Goal: Task Accomplishment & Management: Manage account settings

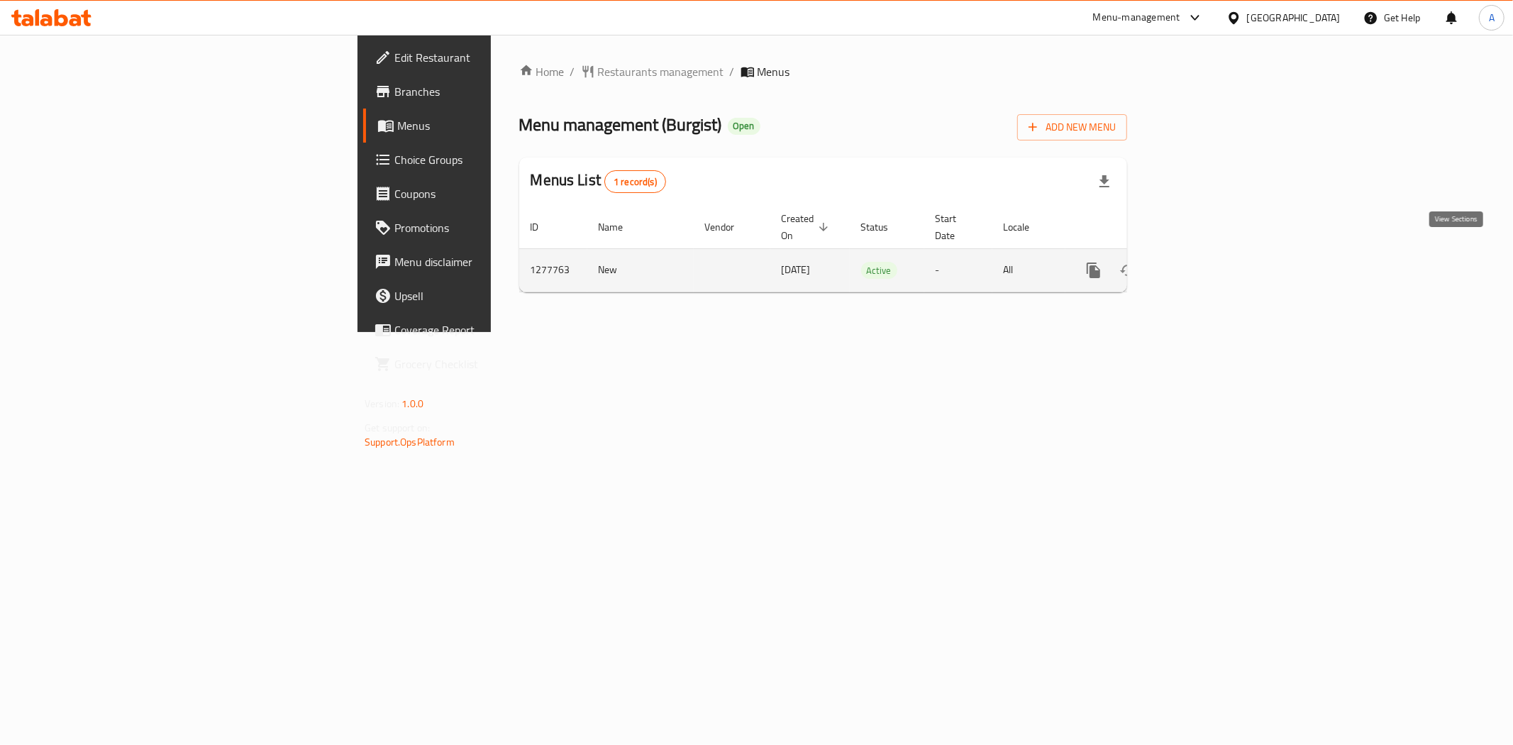
click at [1202, 264] on icon "enhanced table" at bounding box center [1195, 270] width 13 height 13
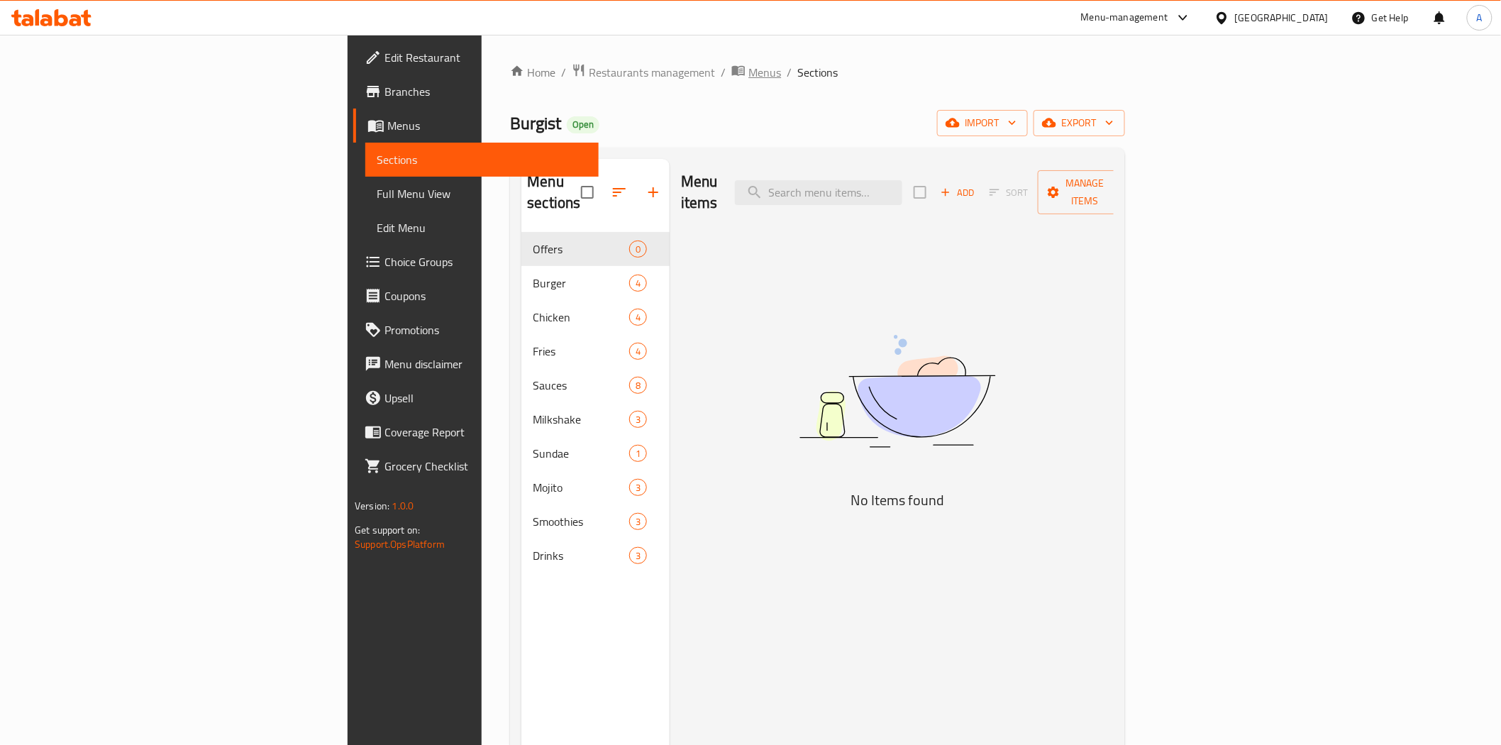
click at [748, 72] on span "Menus" at bounding box center [764, 72] width 33 height 17
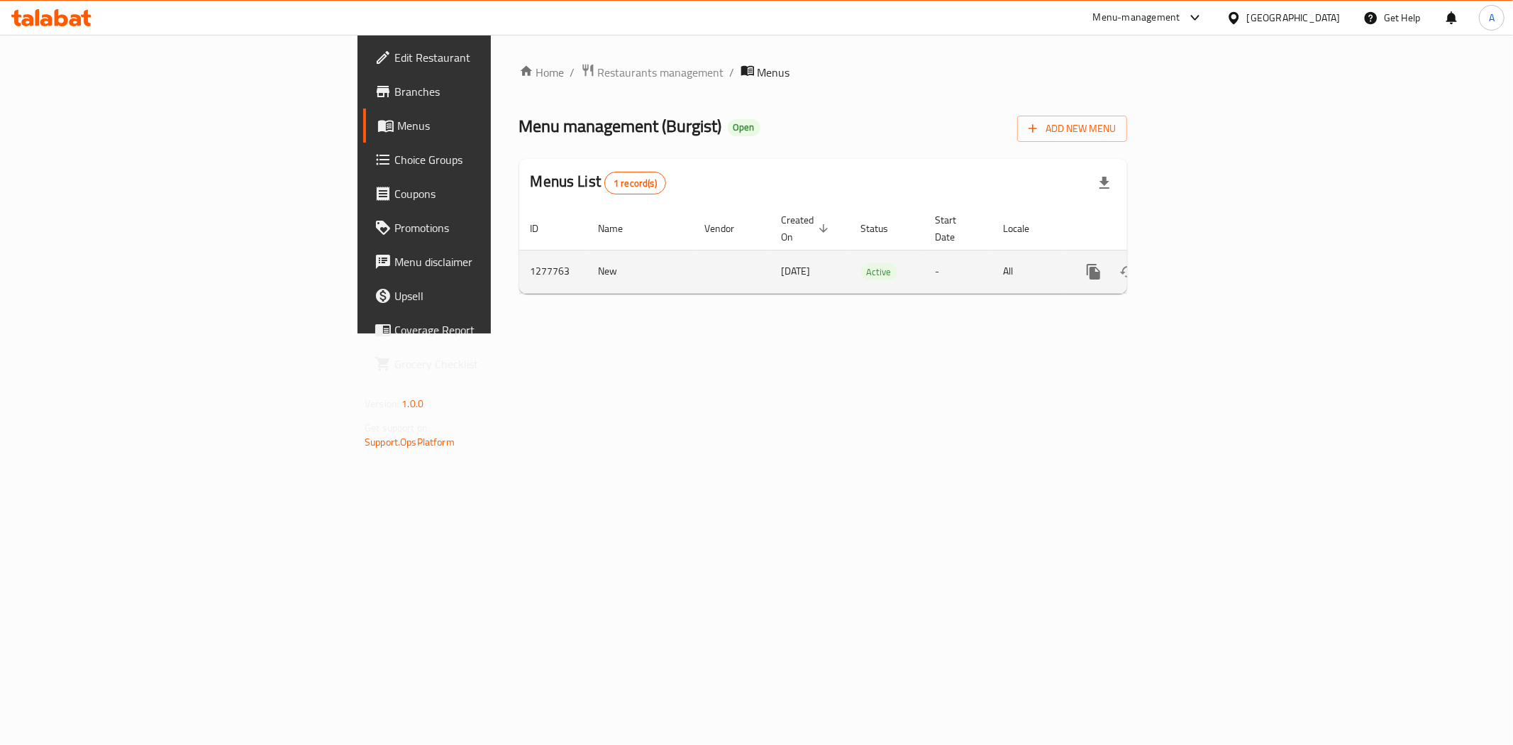
click at [519, 255] on td "1277763" at bounding box center [553, 271] width 68 height 43
copy td "1277763"
click at [1155, 333] on div "Home / Restaurants management / Menus Menu management ( Burgist ) Open Add New …" at bounding box center [823, 184] width 665 height 299
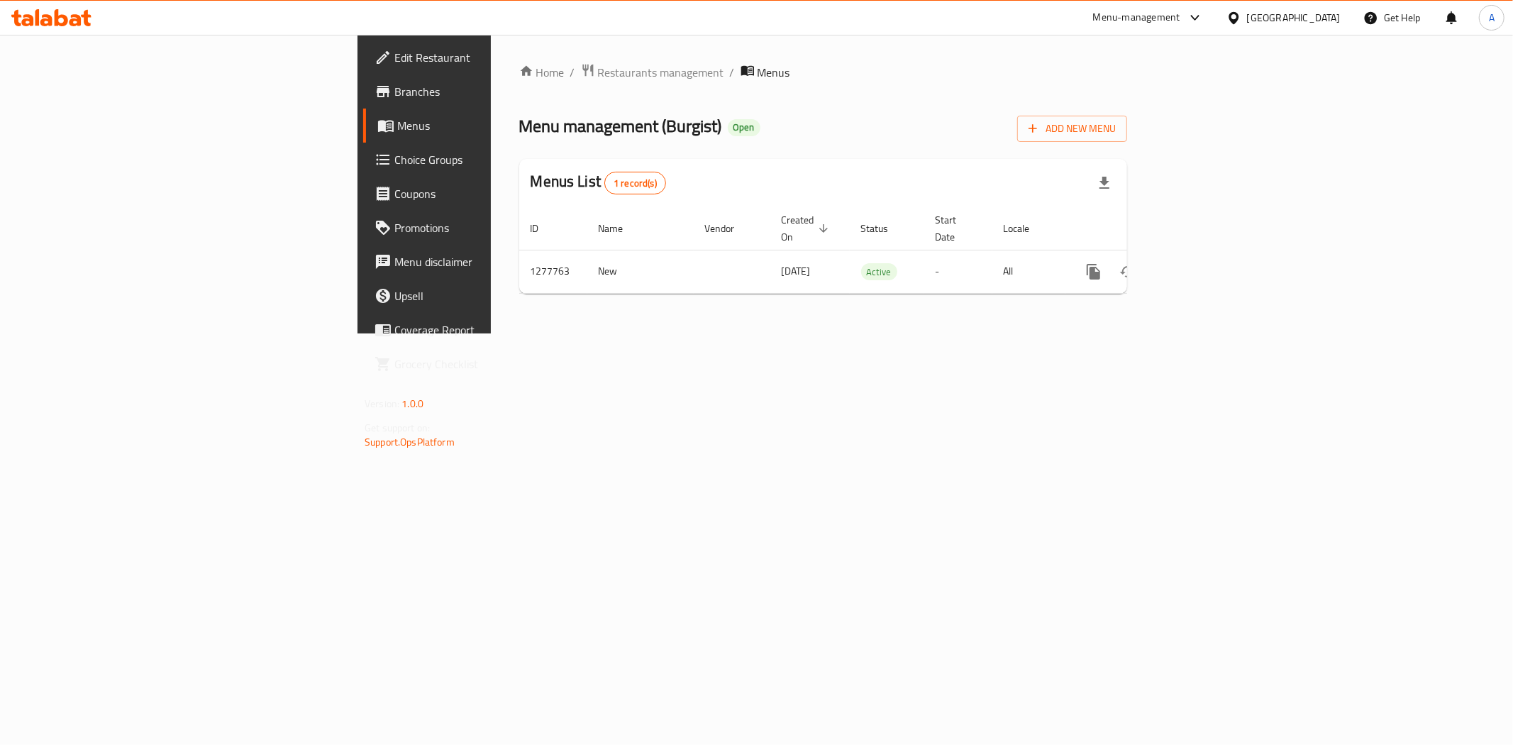
click at [1155, 333] on div "Home / Restaurants management / Menus Menu management ( Burgist ) Open Add New …" at bounding box center [823, 184] width 665 height 299
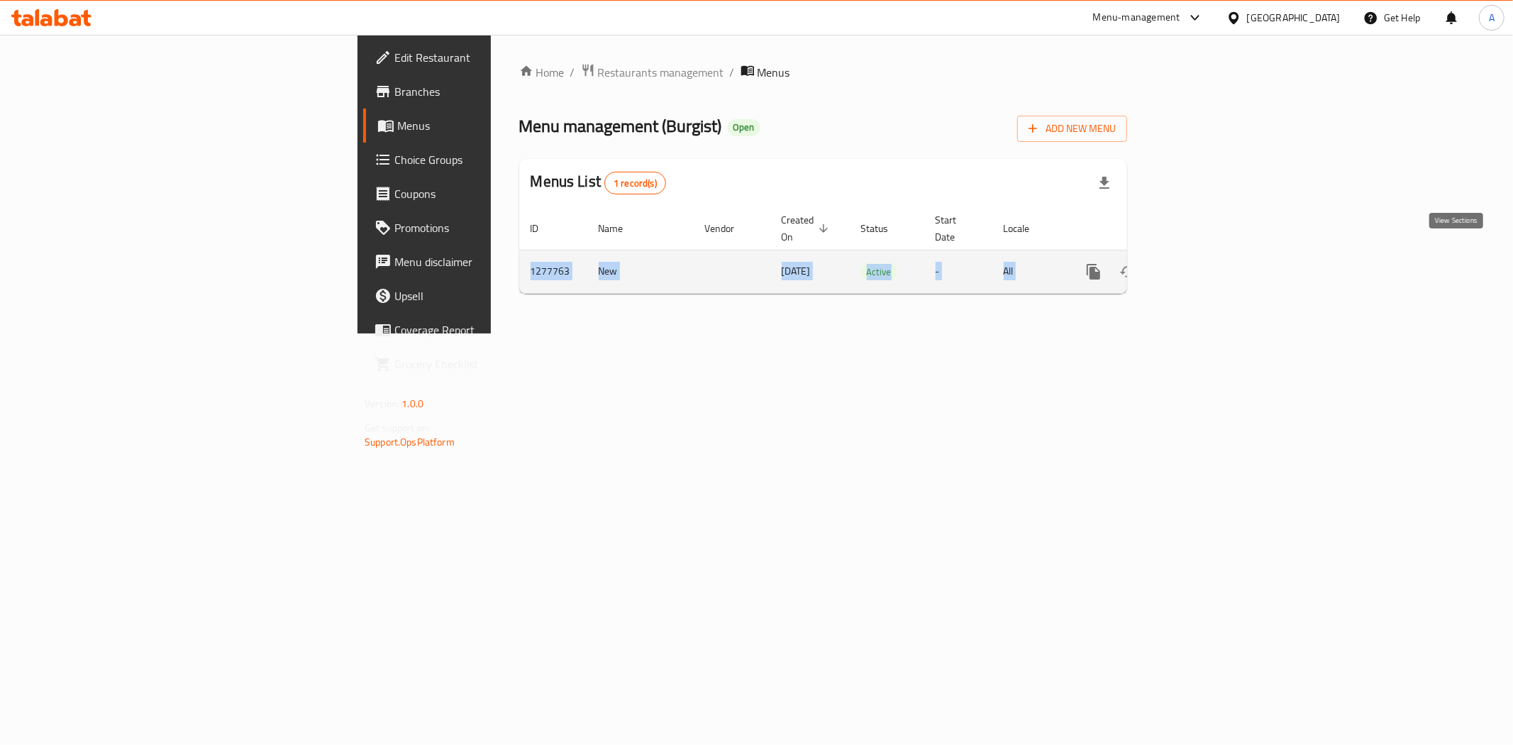
click at [1204, 263] on icon "enhanced table" at bounding box center [1195, 271] width 17 height 17
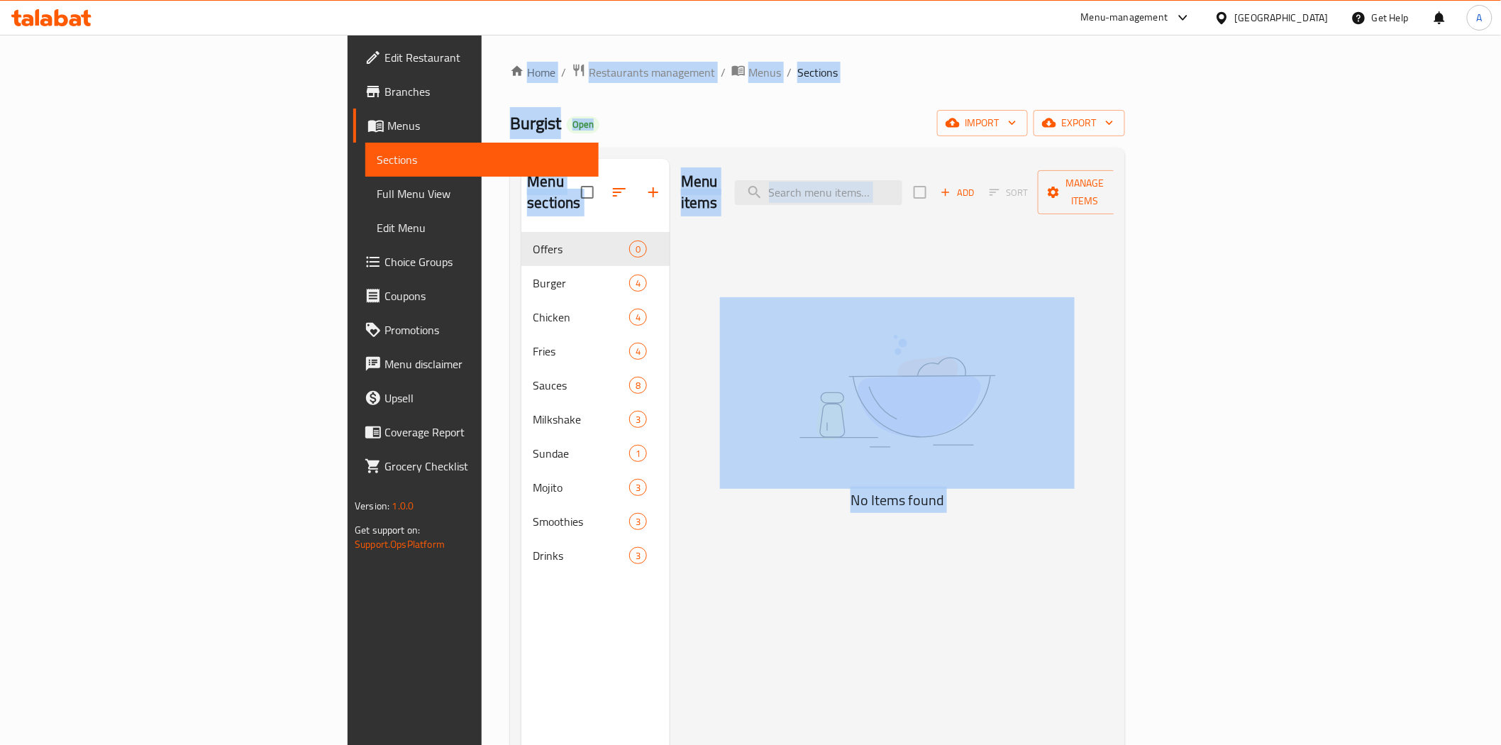
click at [703, 399] on div "Menu items Add Sort Manage items No Items found" at bounding box center [892, 531] width 444 height 745
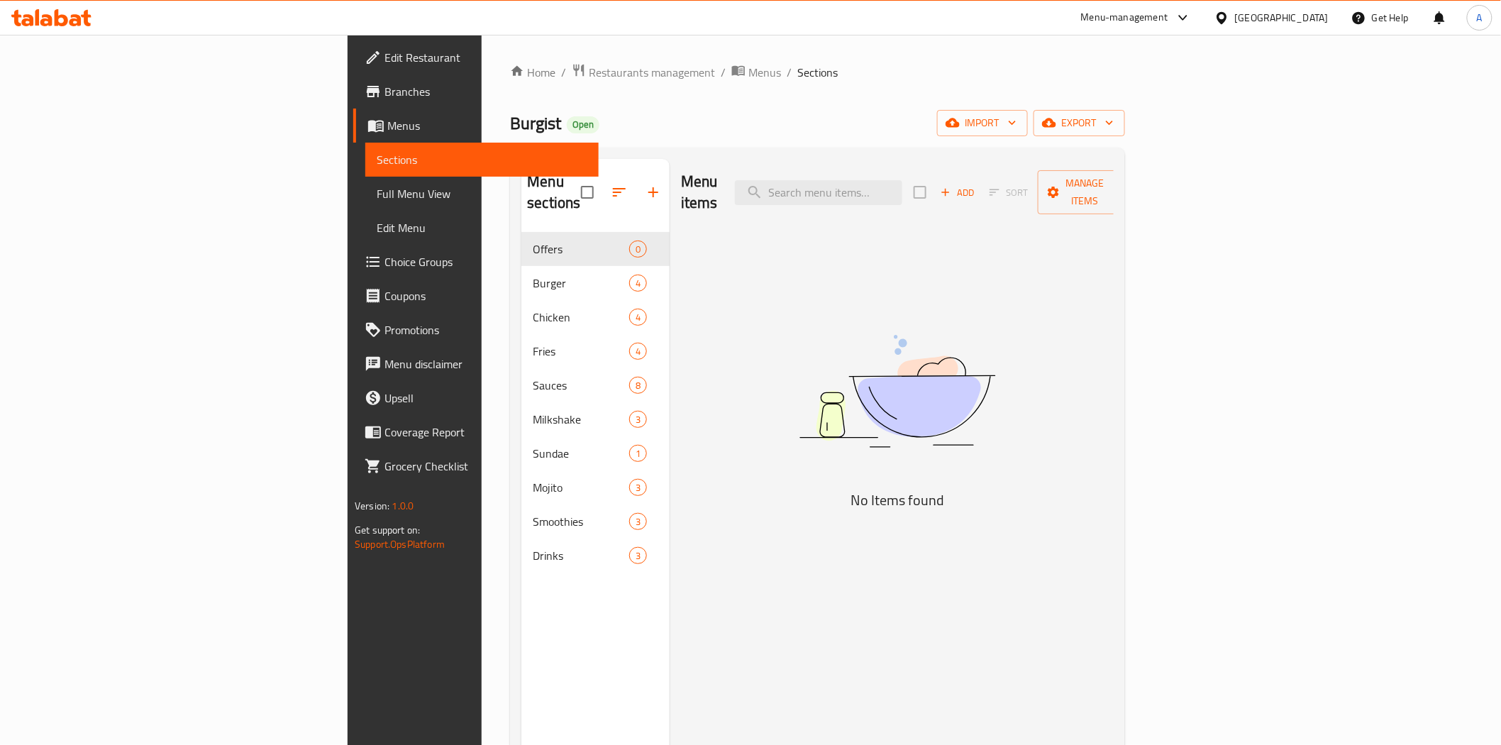
click at [703, 399] on div "Menu items Add Sort Manage items No Items found" at bounding box center [892, 531] width 444 height 745
click at [1114, 128] on span "export" at bounding box center [1079, 123] width 69 height 18
click at [1114, 125] on span "export" at bounding box center [1079, 123] width 69 height 18
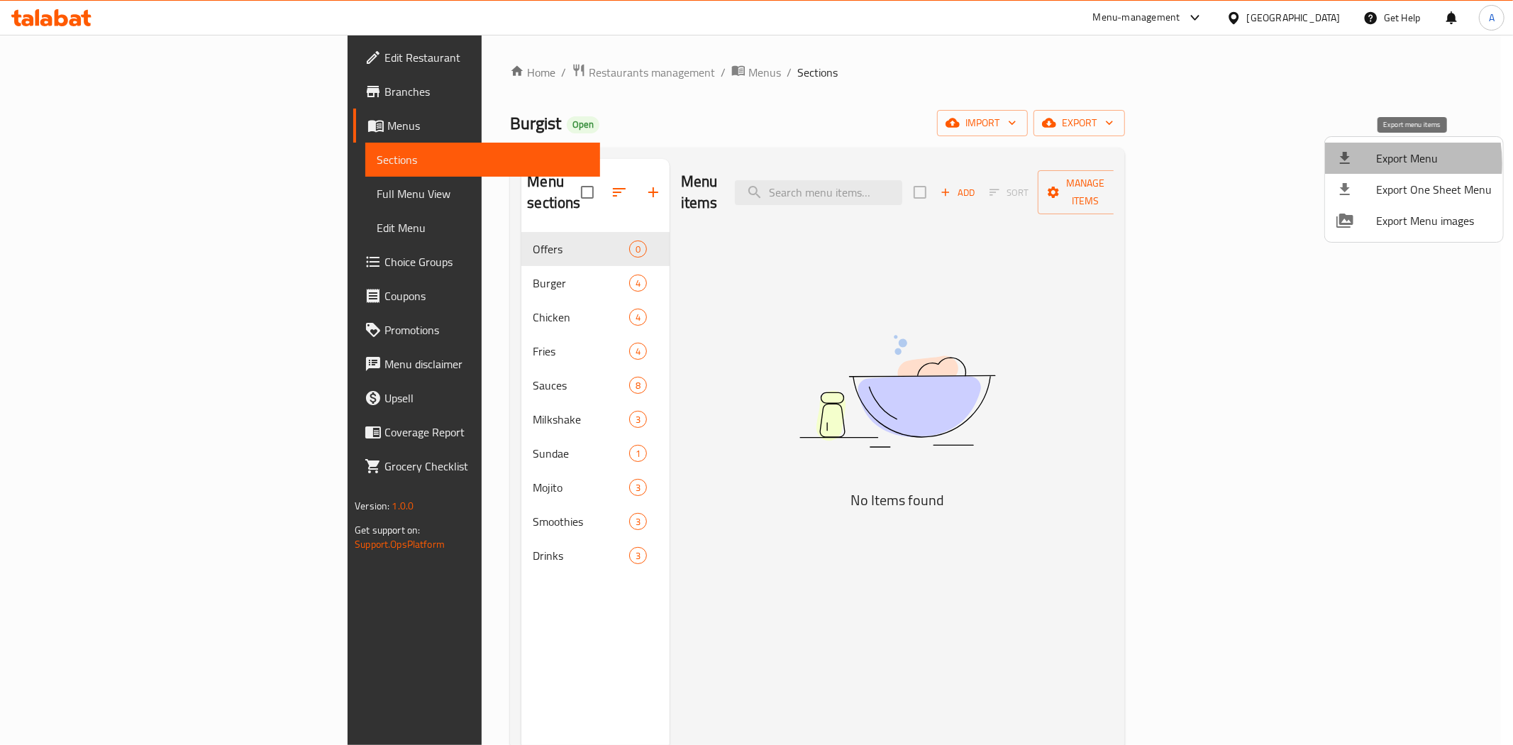
click at [1352, 163] on icon at bounding box center [1344, 158] width 17 height 17
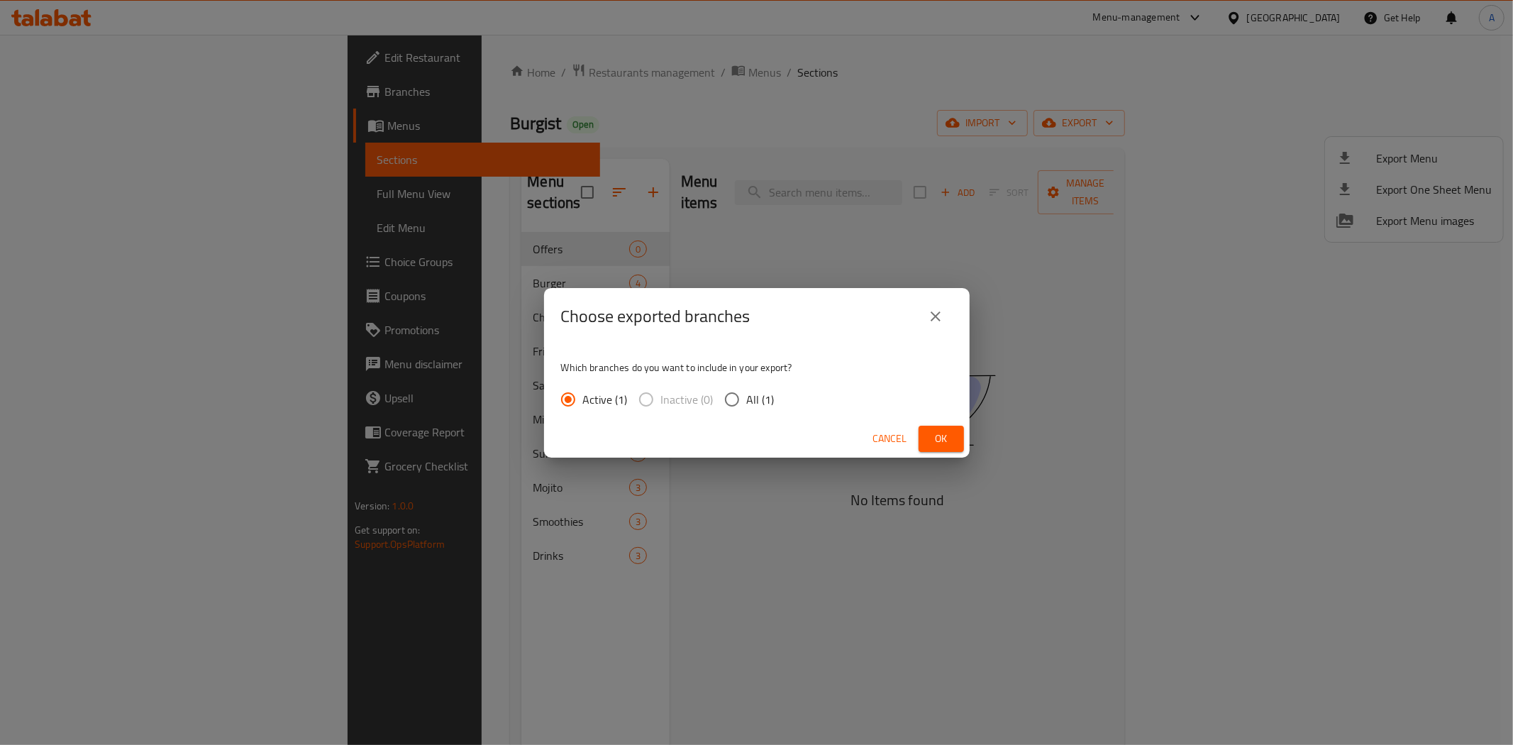
click at [731, 390] on input "All (1)" at bounding box center [732, 399] width 30 height 30
radio input "true"
click at [936, 431] on span "Ok" at bounding box center [941, 439] width 23 height 18
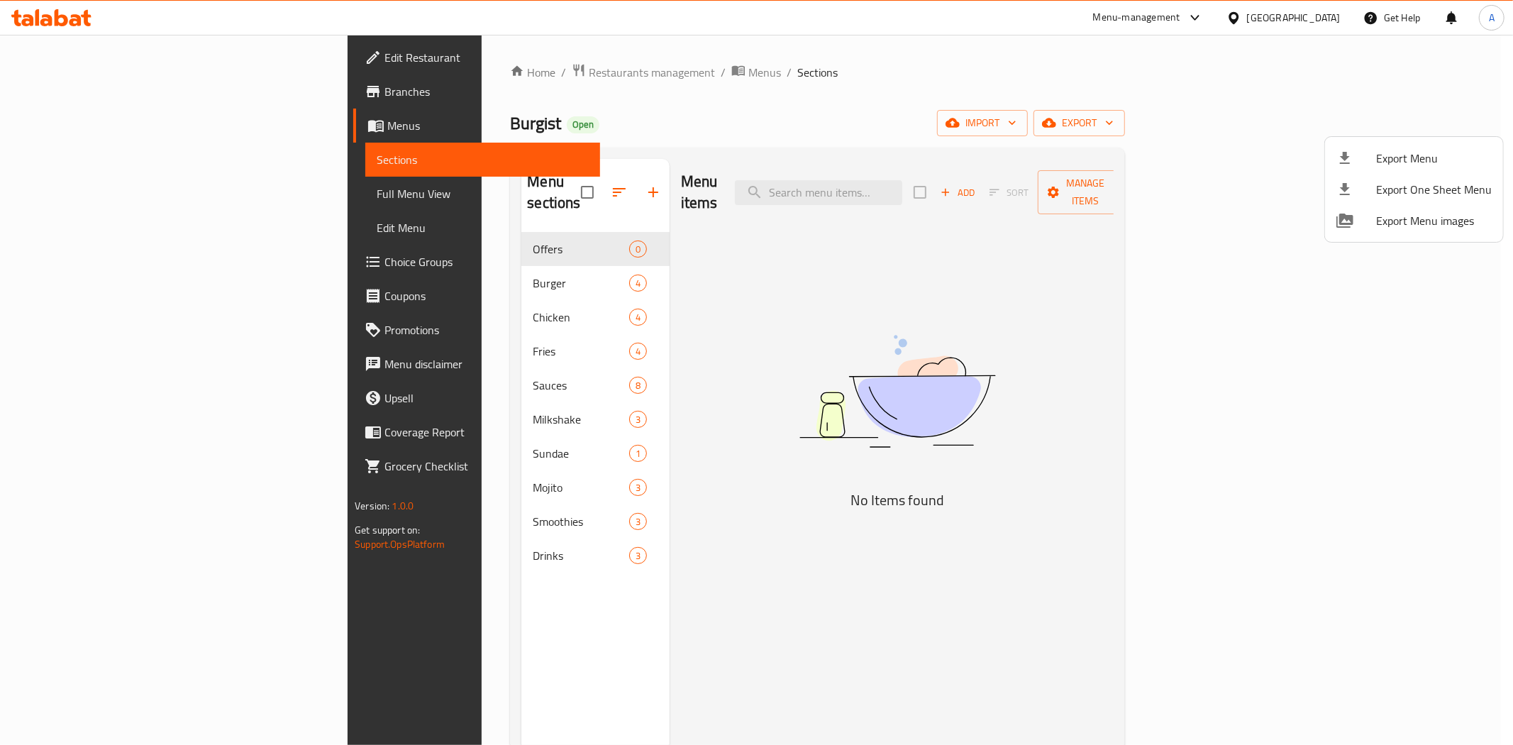
click at [790, 360] on div at bounding box center [756, 372] width 1513 height 745
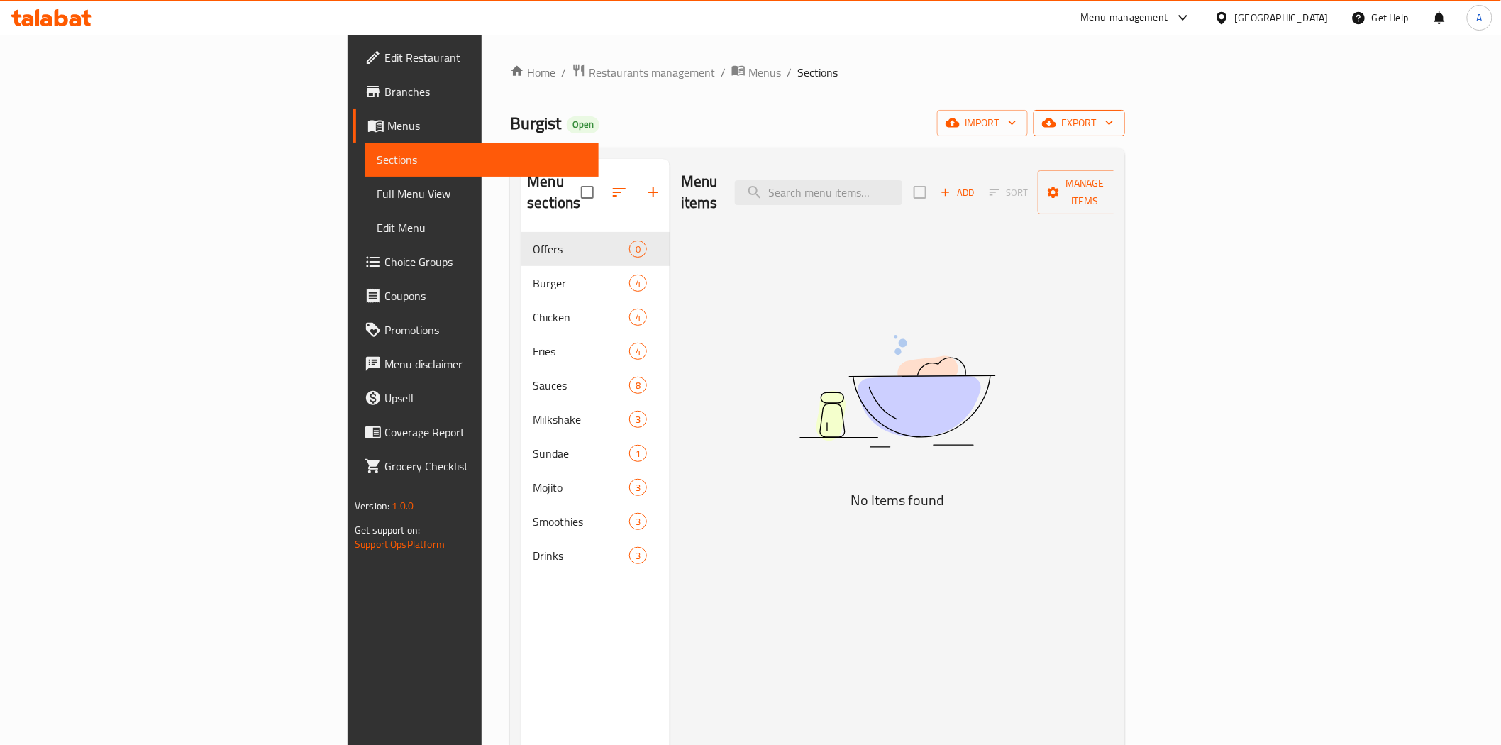
click at [1114, 129] on span "export" at bounding box center [1079, 123] width 69 height 18
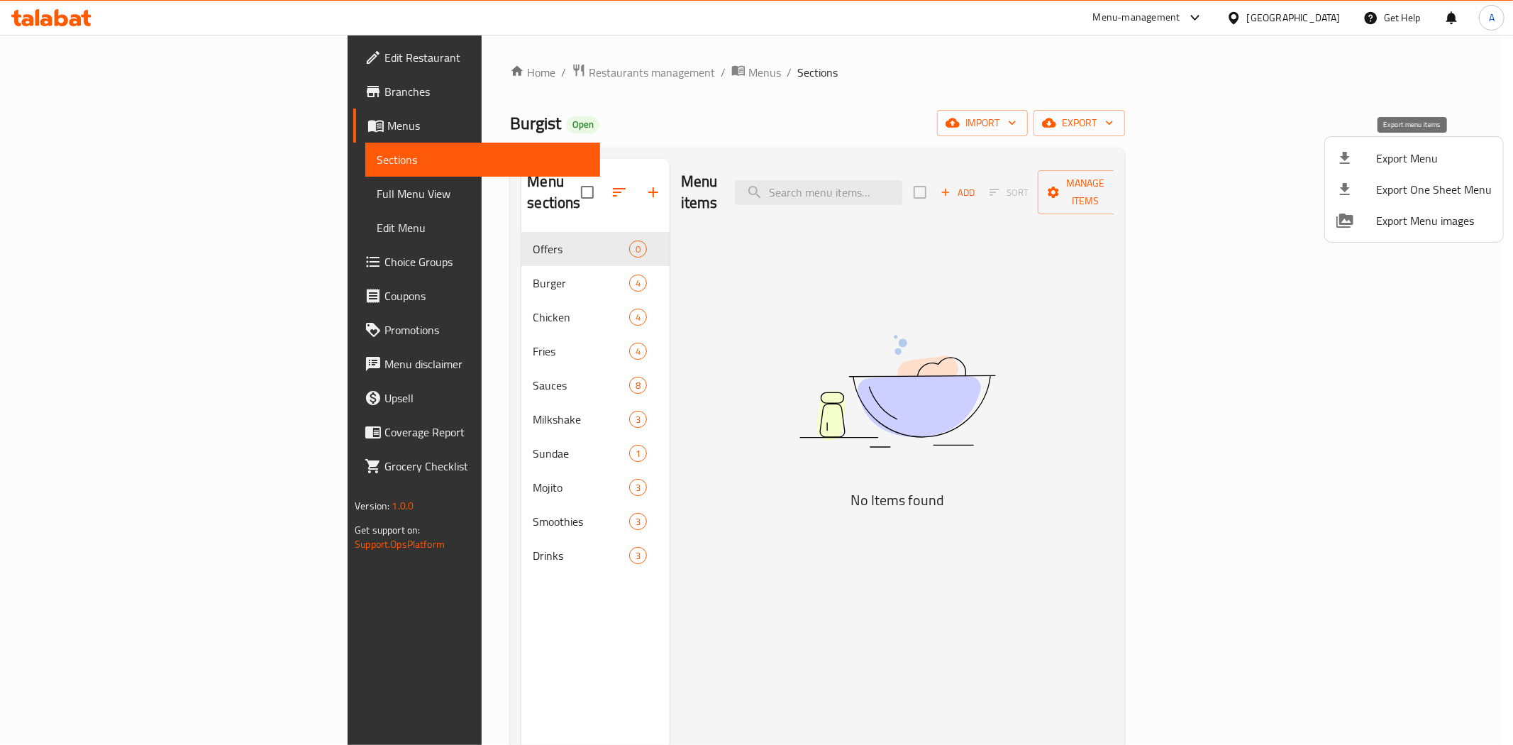
click at [1386, 156] on span "Export Menu" at bounding box center [1434, 158] width 116 height 17
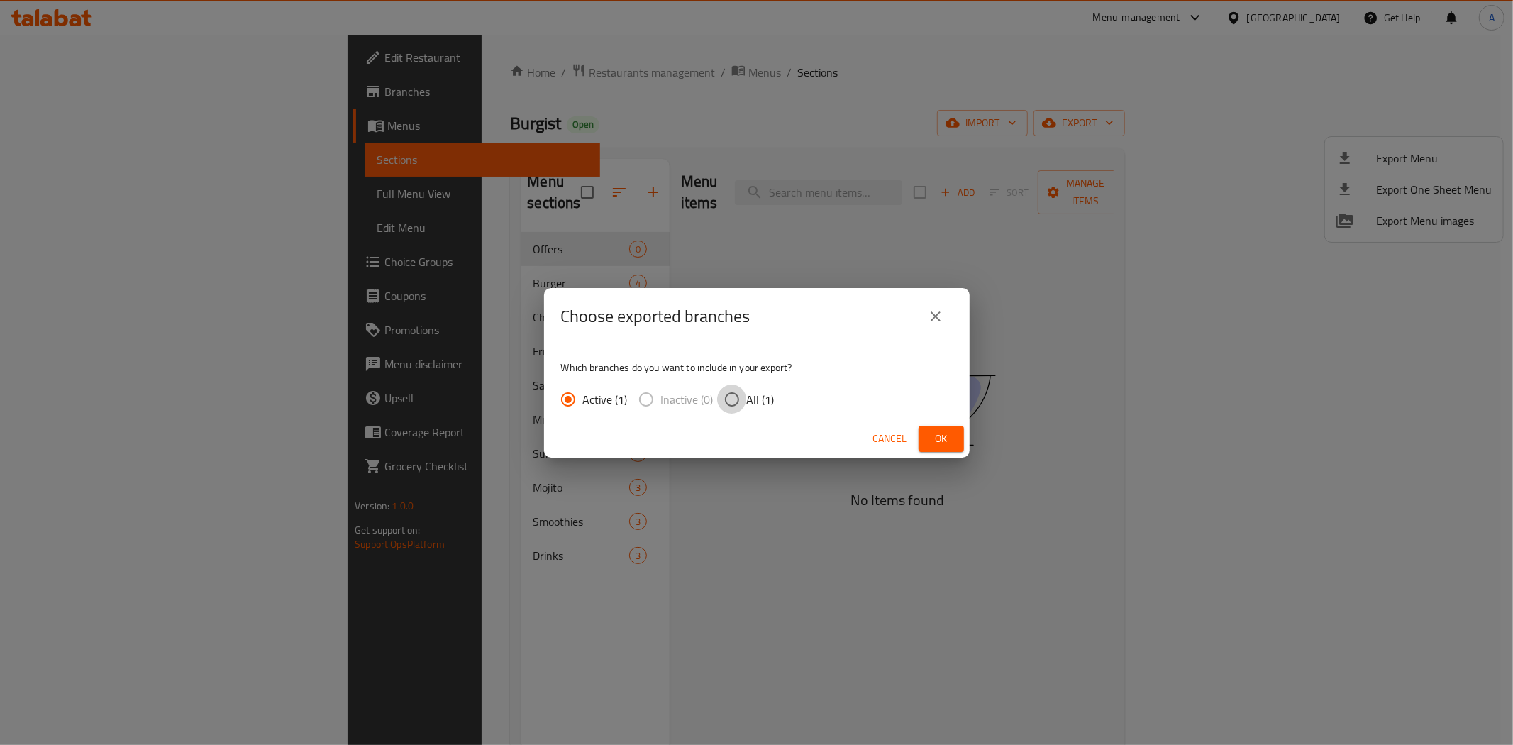
click at [728, 390] on input "All (1)" at bounding box center [732, 399] width 30 height 30
radio input "true"
click at [945, 435] on span "Ok" at bounding box center [941, 439] width 23 height 18
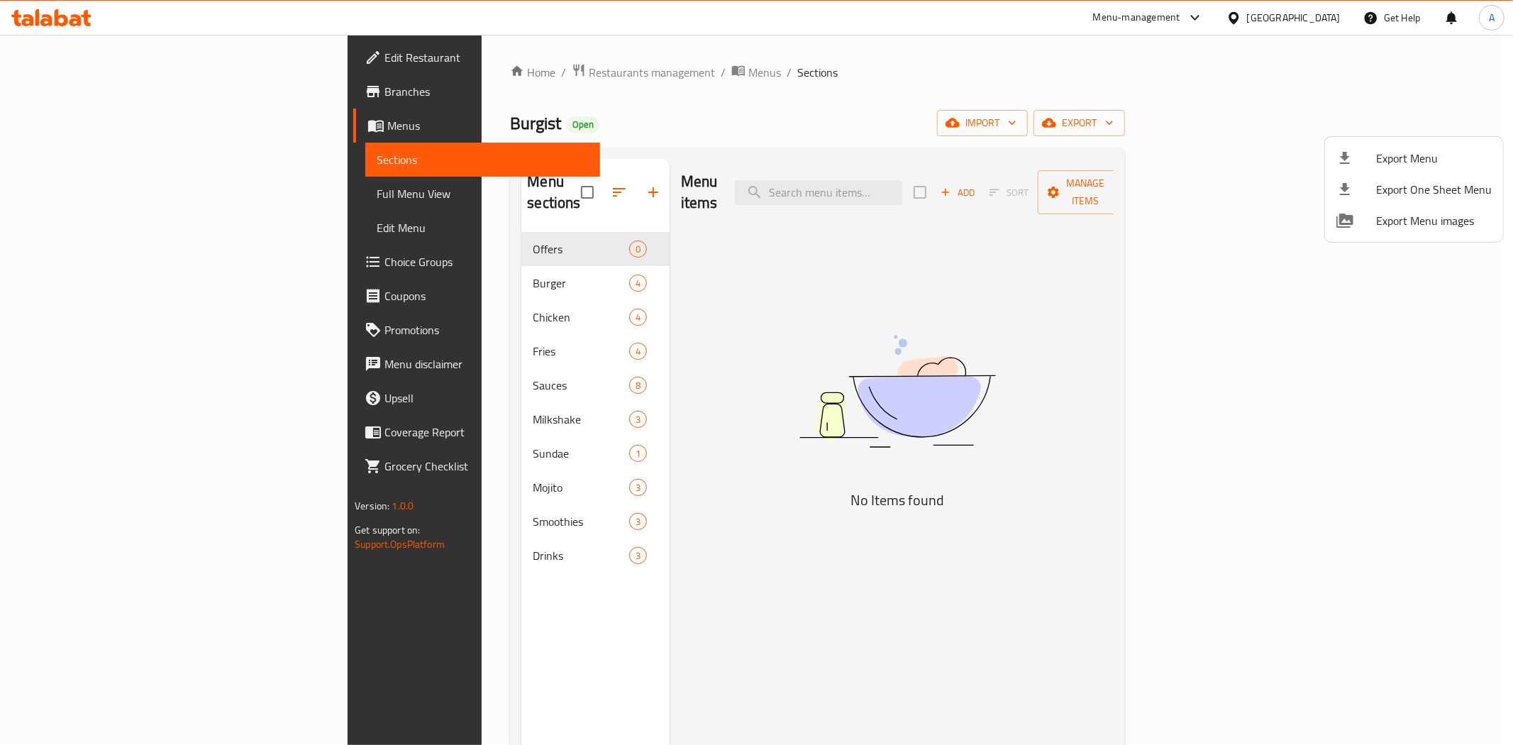
click at [738, 495] on div at bounding box center [756, 372] width 1513 height 745
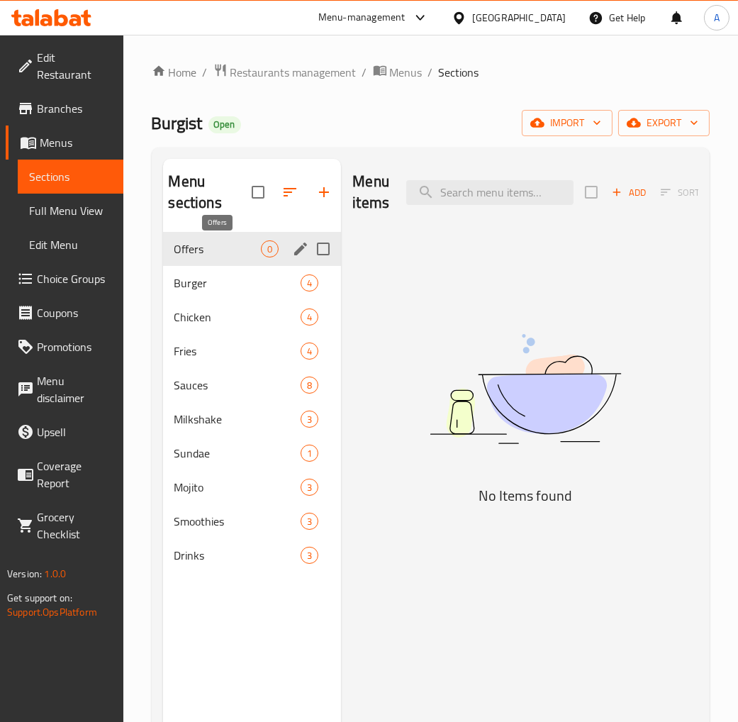
click at [217, 247] on span "Offers" at bounding box center [217, 248] width 87 height 17
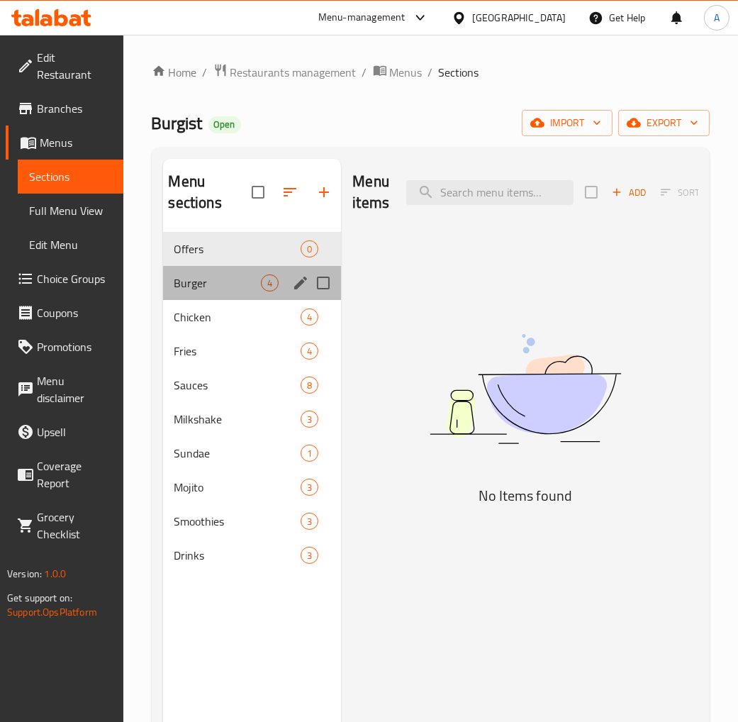
click at [204, 294] on div "Burger 4" at bounding box center [252, 283] width 179 height 34
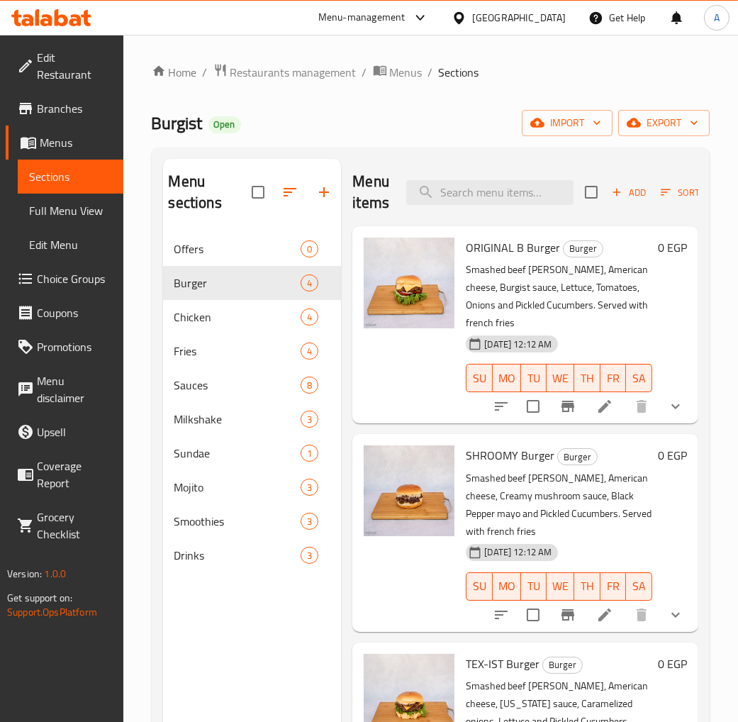
click at [60, 100] on span "Branches" at bounding box center [74, 108] width 75 height 17
